Goal: Navigation & Orientation: Find specific page/section

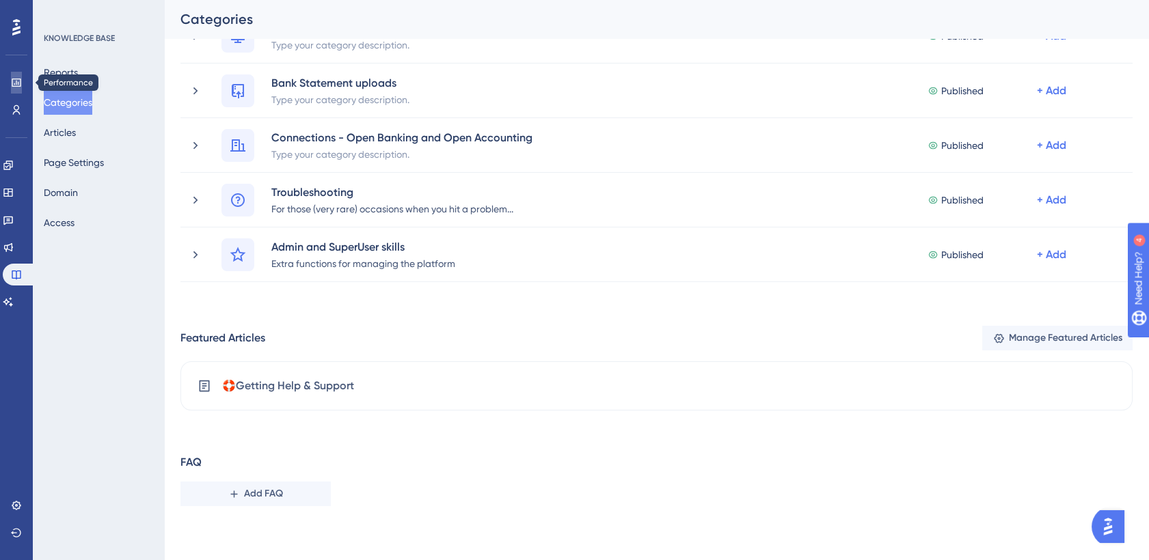
click at [16, 85] on icon at bounding box center [16, 83] width 9 height 8
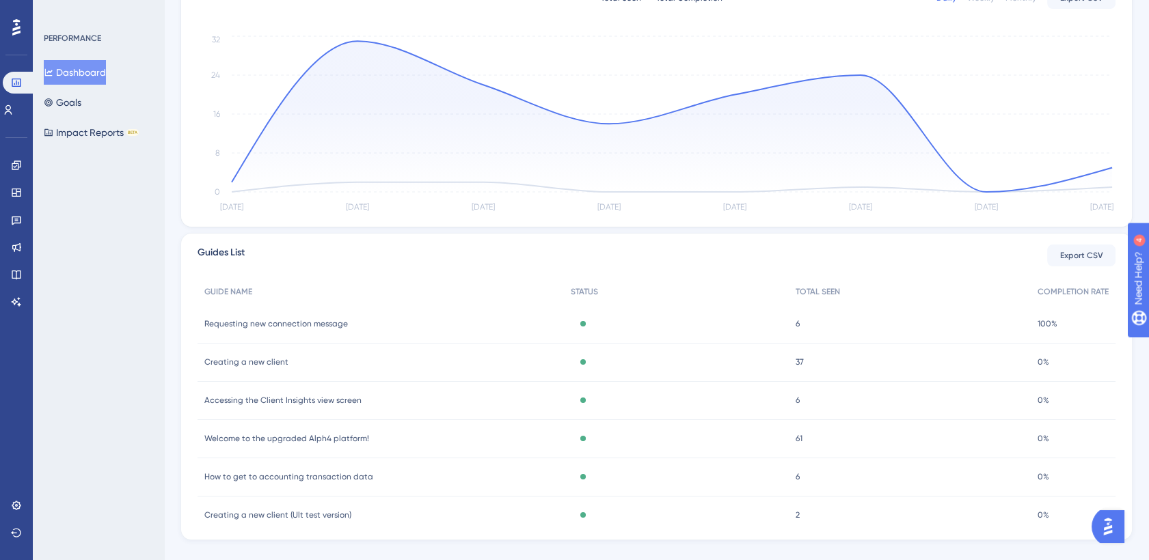
scroll to position [324, 0]
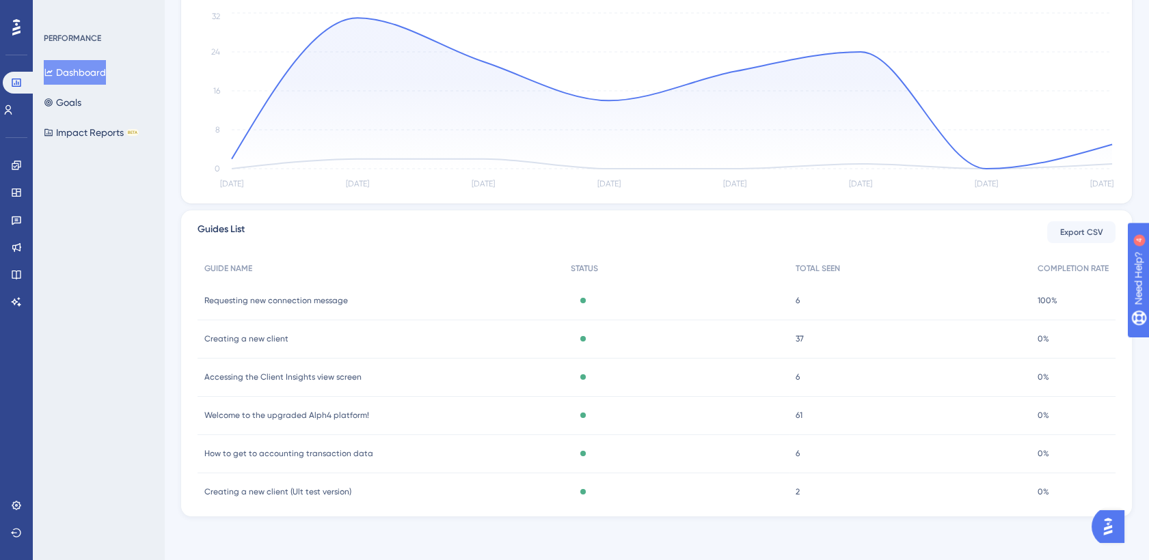
click at [323, 299] on span "Requesting new connection message" at bounding box center [276, 300] width 144 height 11
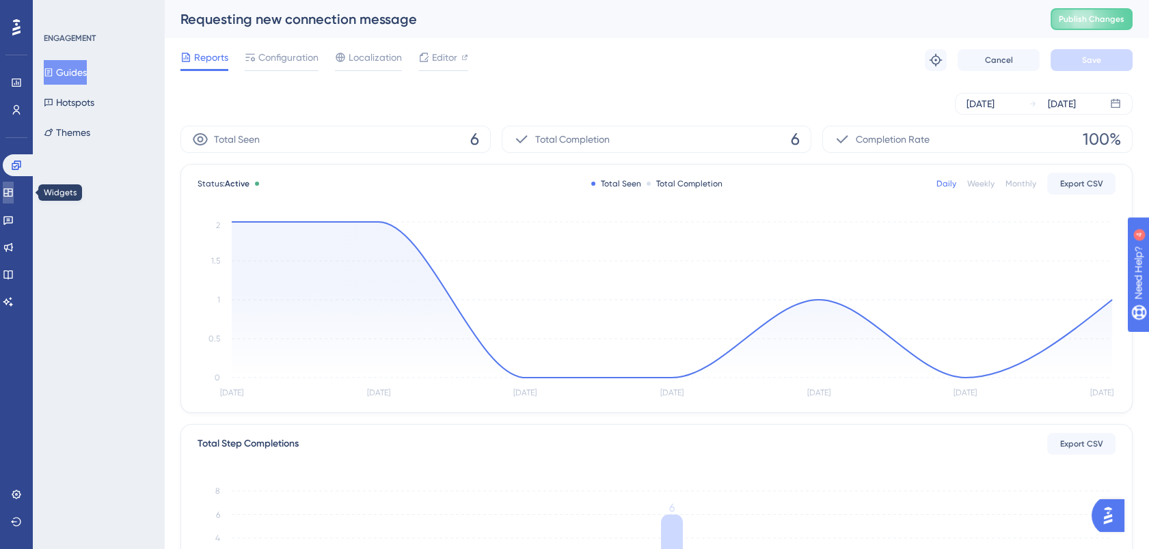
click at [12, 192] on icon at bounding box center [7, 193] width 9 height 8
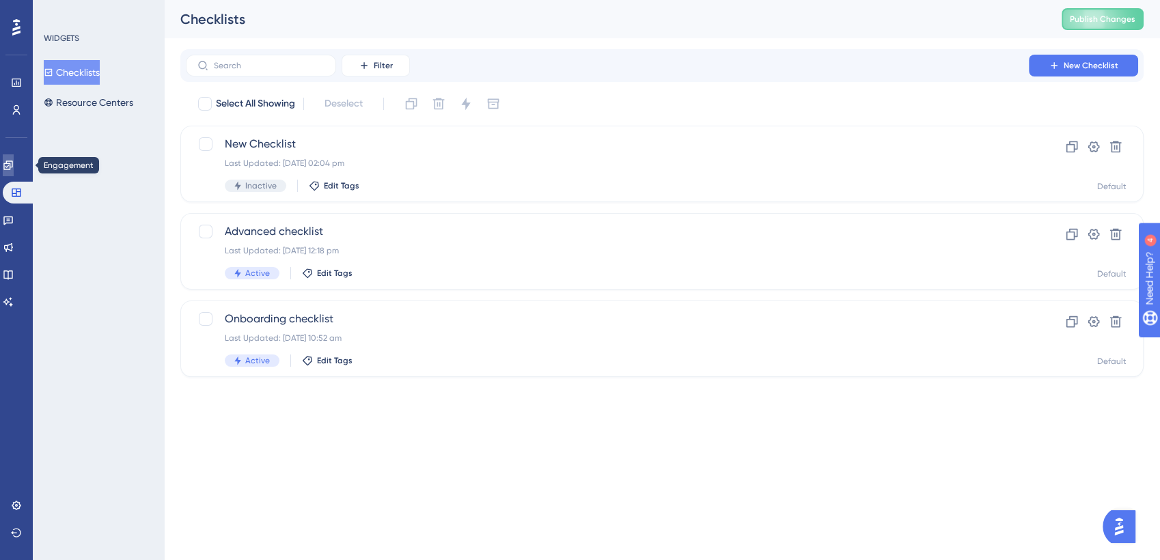
click at [14, 167] on icon at bounding box center [8, 165] width 11 height 11
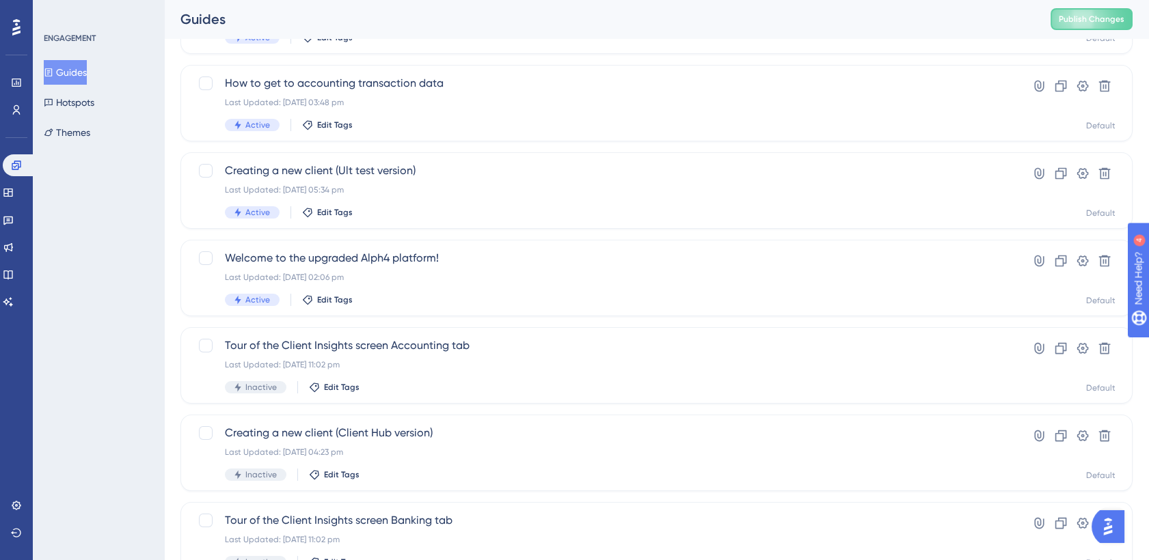
scroll to position [149, 0]
click at [460, 276] on div "Last Updated: [DATE] 02:06 pm" at bounding box center [602, 276] width 754 height 11
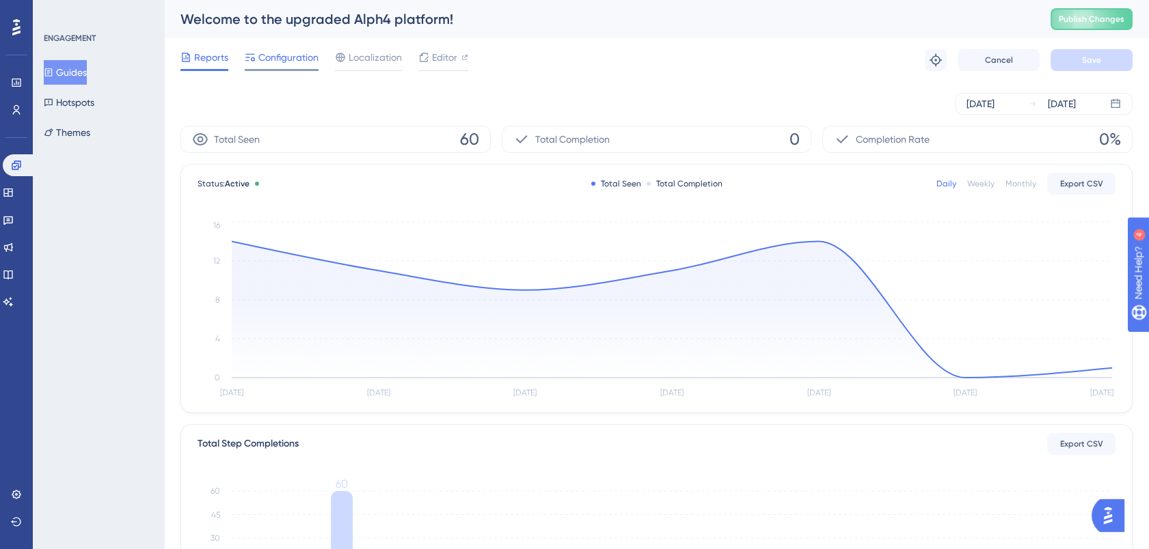
click at [286, 61] on span "Configuration" at bounding box center [288, 57] width 60 height 16
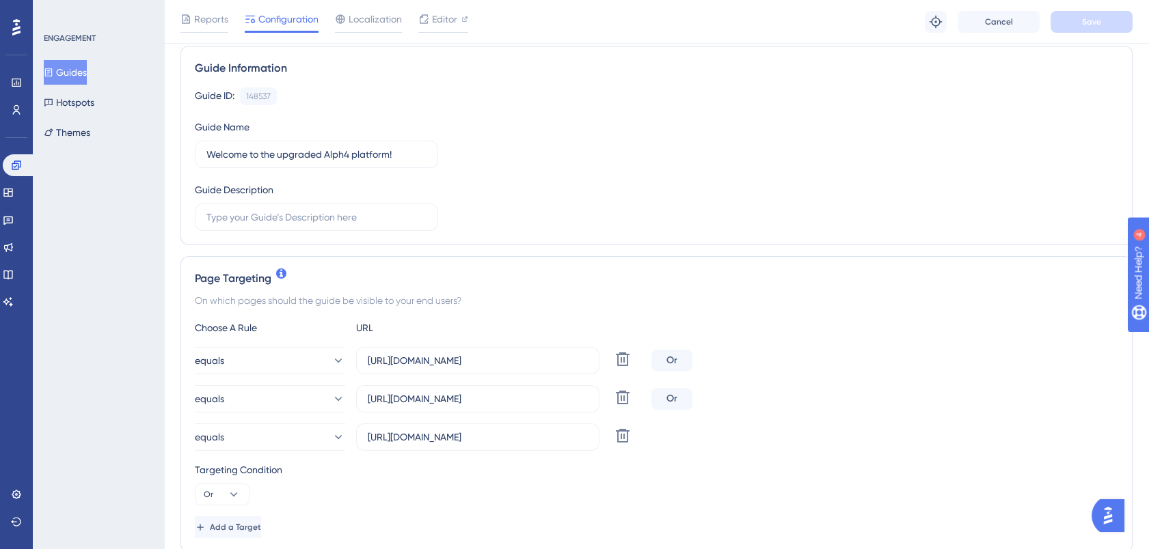
scroll to position [118, 0]
